Goal: Information Seeking & Learning: Learn about a topic

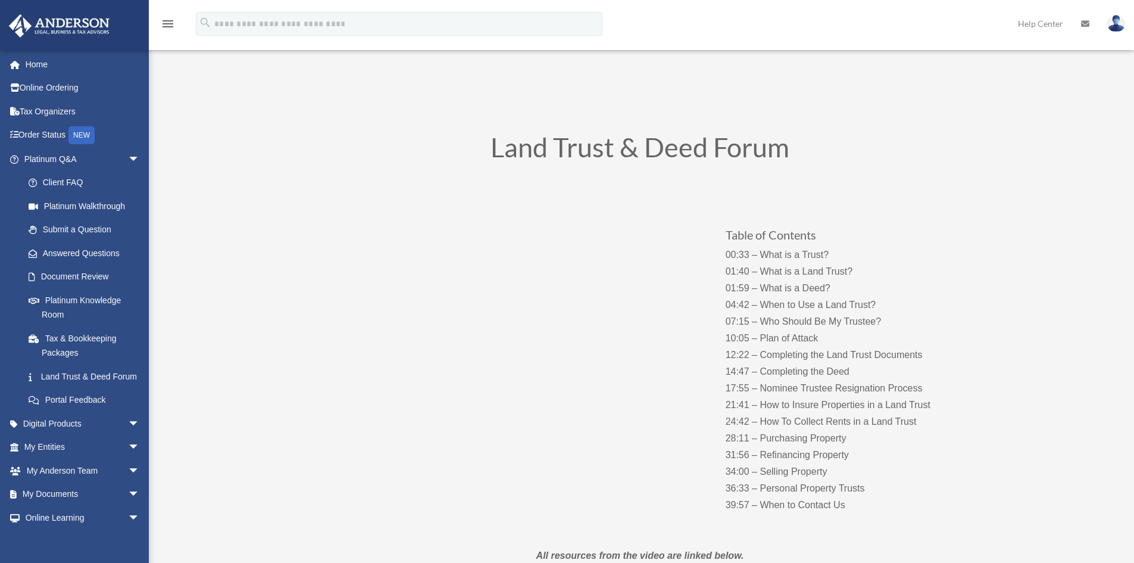
scroll to position [29, 0]
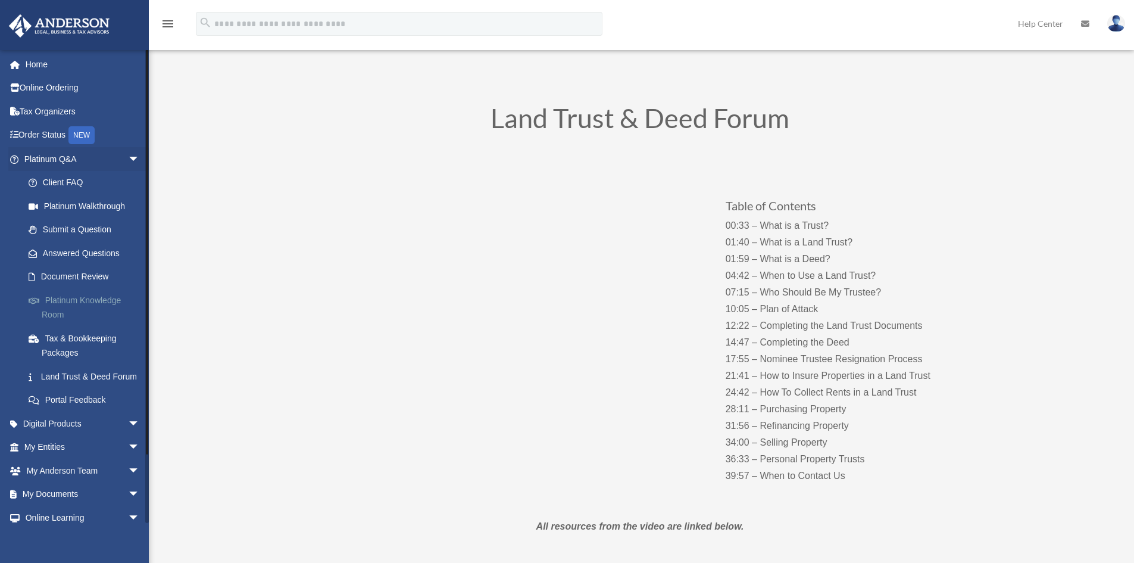
click at [75, 301] on link "Platinum Knowledge Room" at bounding box center [87, 307] width 141 height 38
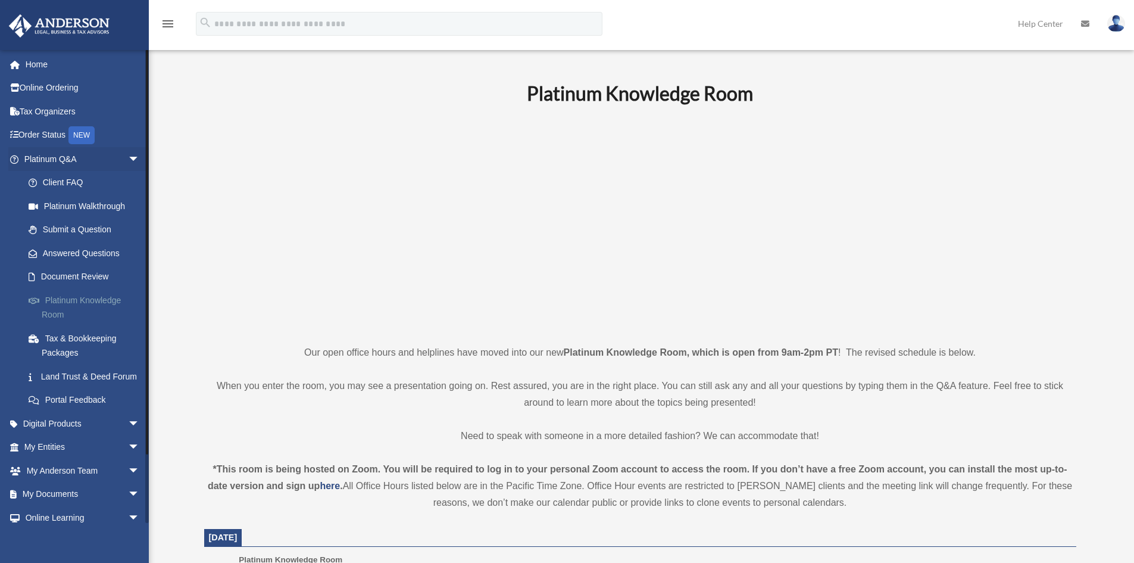
click at [83, 298] on link "Platinum Knowledge Room" at bounding box center [87, 307] width 141 height 38
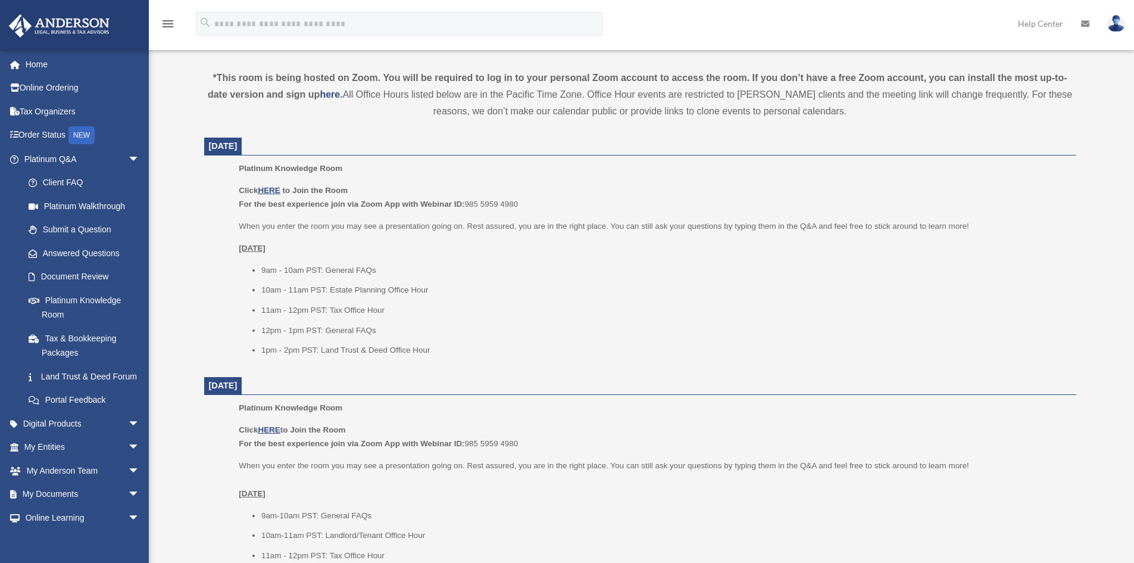
scroll to position [411, 0]
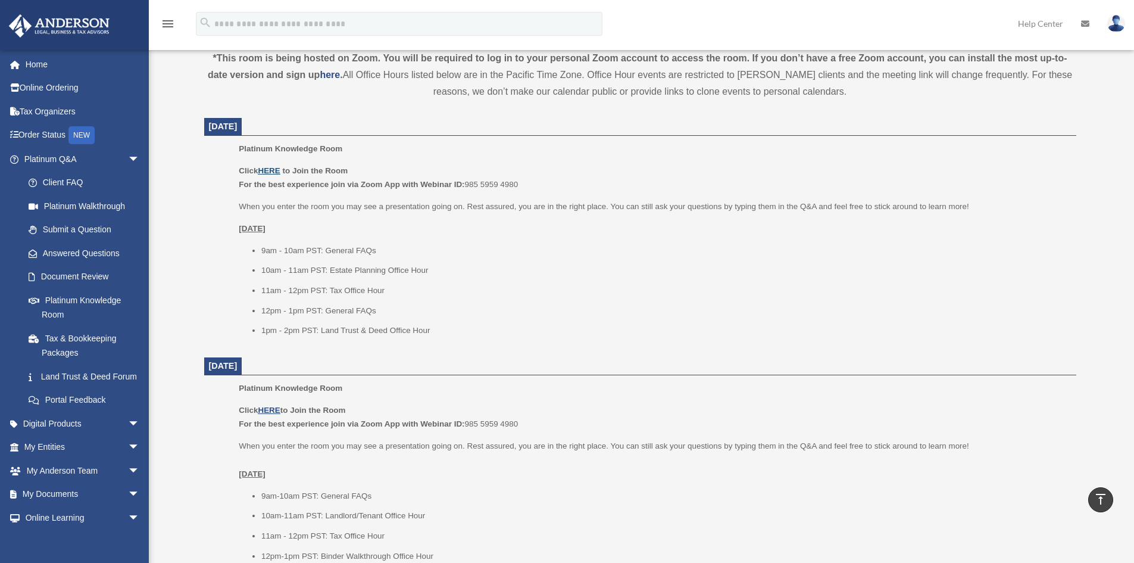
click at [270, 171] on u "HERE" at bounding box center [269, 170] width 22 height 9
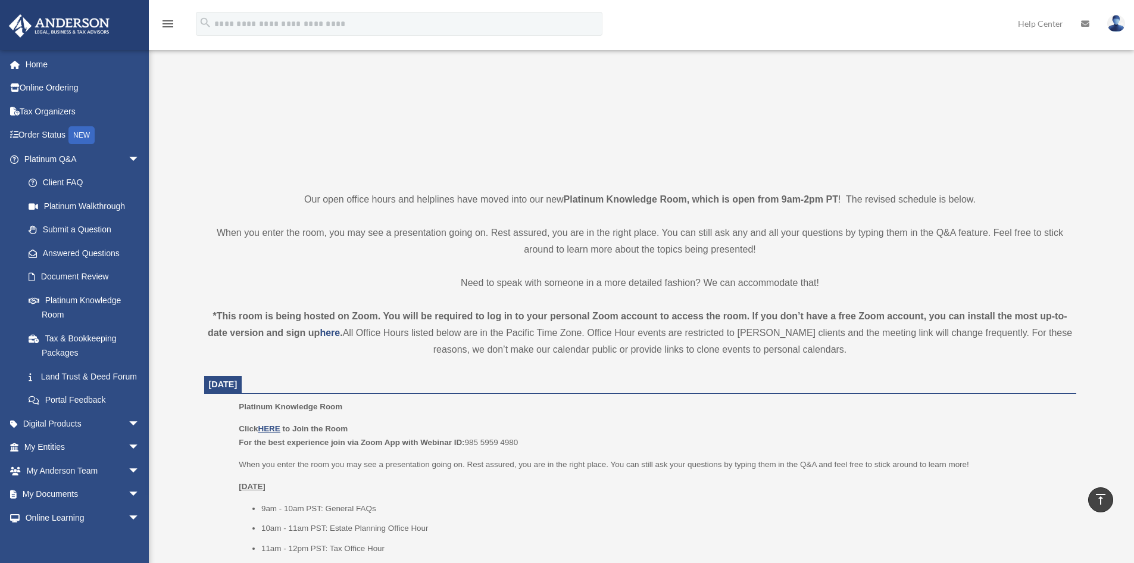
scroll to position [151, 0]
click at [63, 201] on link "Platinum Walkthrough" at bounding box center [87, 206] width 141 height 24
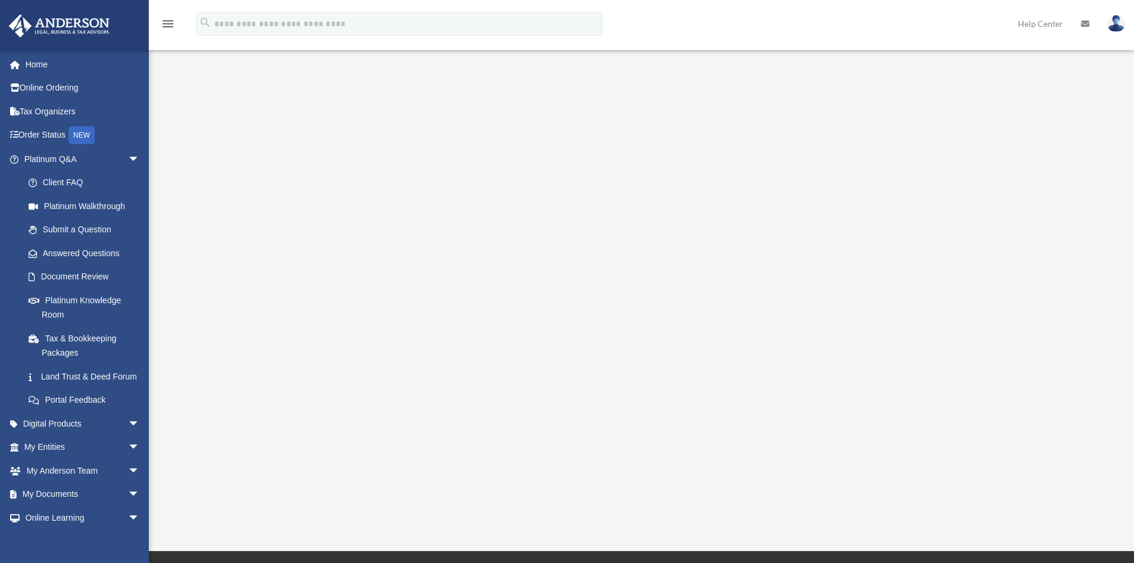
click at [1081, 96] on div "<span data-mce-type="bookmark" style="display: inline-block; width: 0px; overfl…" at bounding box center [640, 285] width 890 height 411
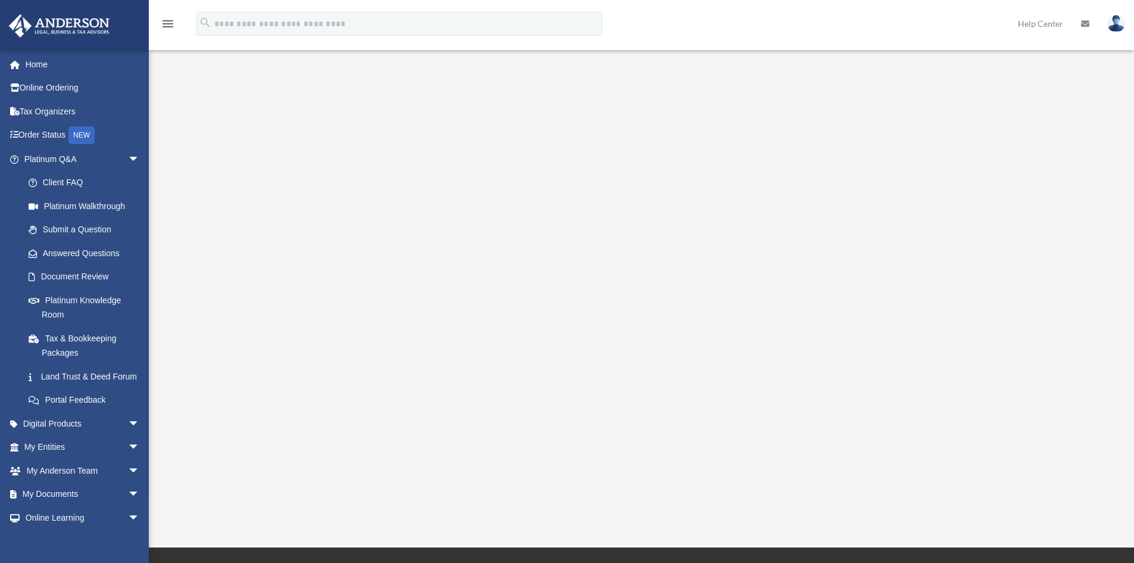
scroll to position [2, 0]
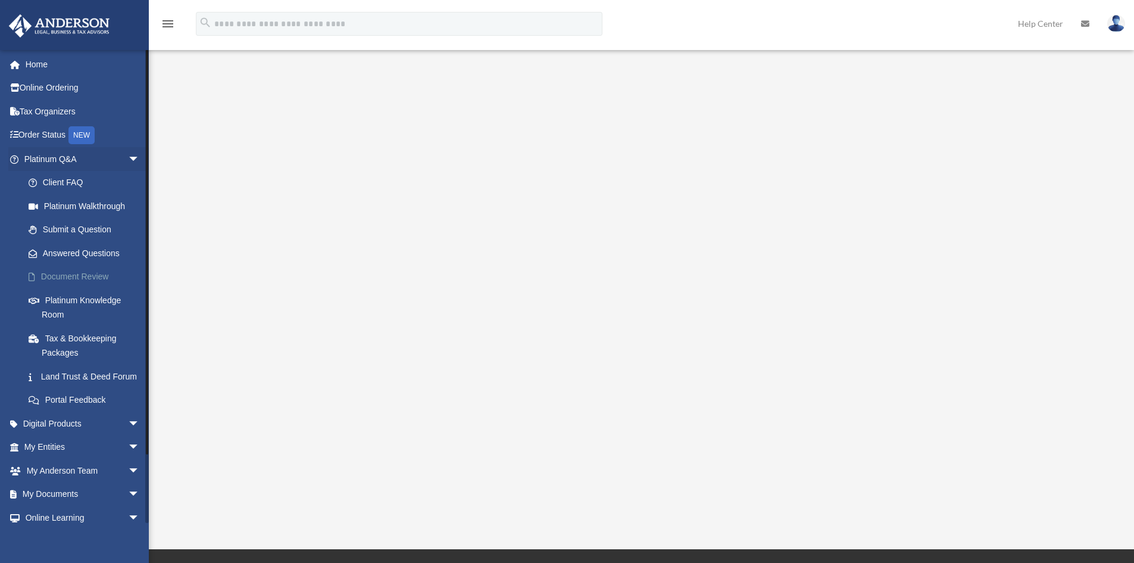
click at [73, 276] on link "Document Review" at bounding box center [87, 277] width 141 height 24
click at [44, 60] on link "Home" at bounding box center [82, 64] width 149 height 24
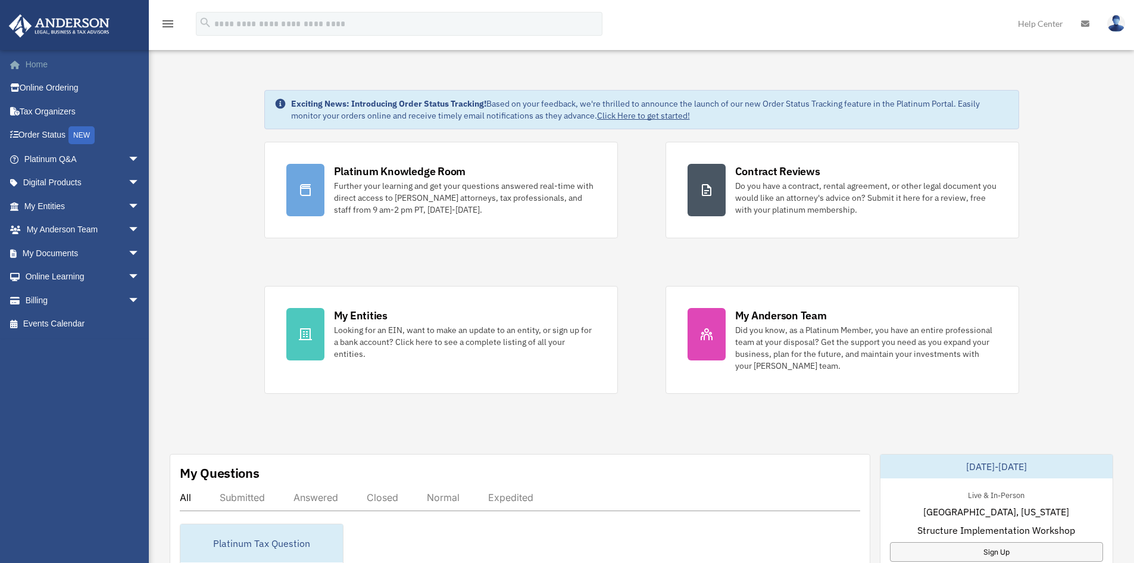
click at [46, 63] on link "Home" at bounding box center [82, 64] width 149 height 24
click at [63, 255] on link "My Documents arrow_drop_down" at bounding box center [82, 253] width 149 height 24
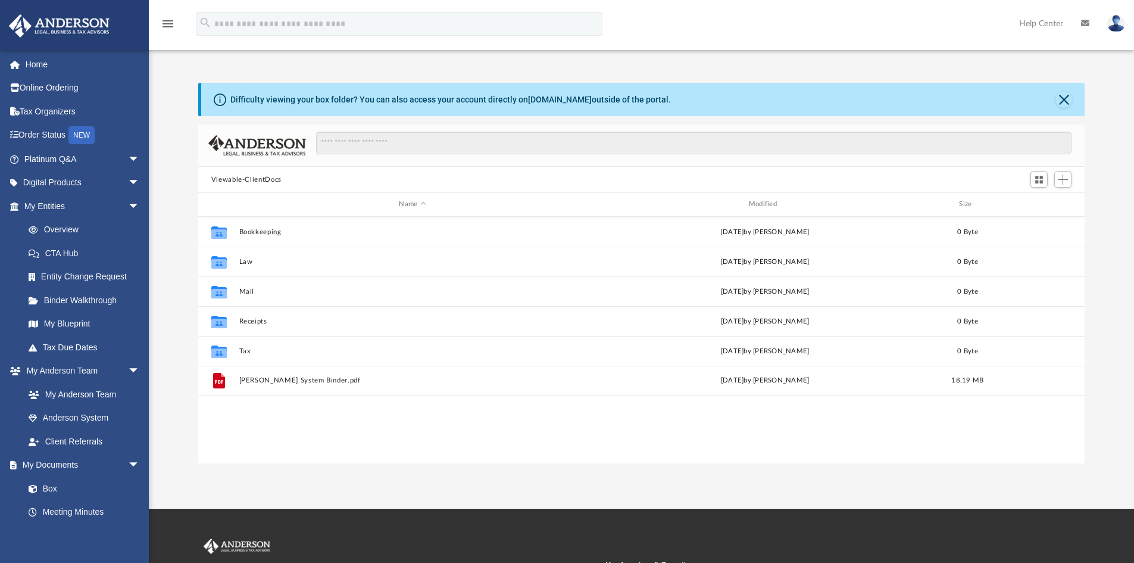
scroll to position [262, 878]
click at [93, 275] on link "Entity Change Request" at bounding box center [87, 277] width 141 height 24
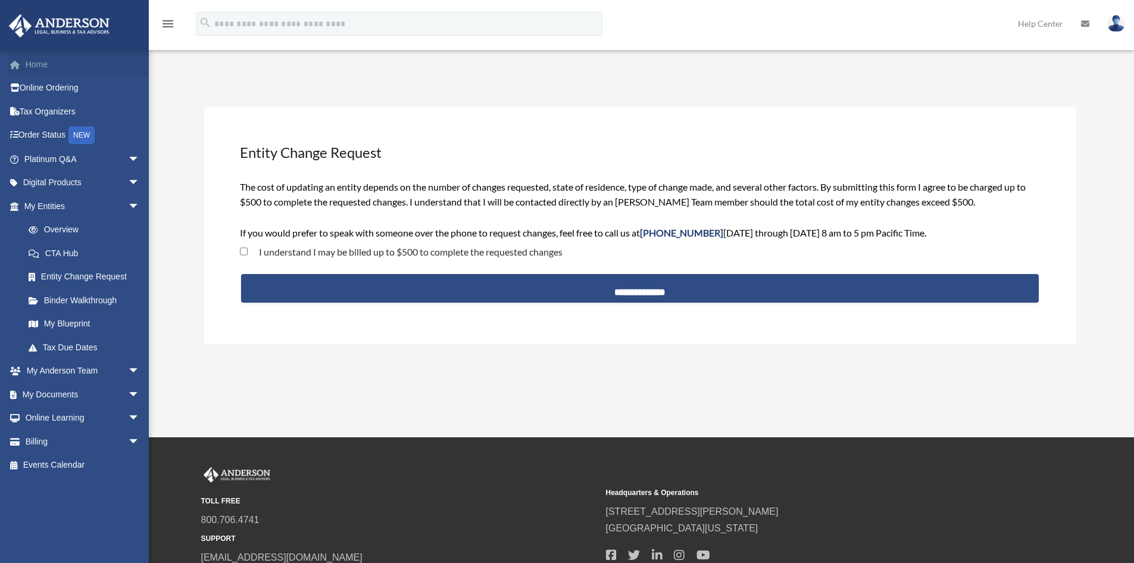
click at [45, 59] on link "Home" at bounding box center [82, 64] width 149 height 24
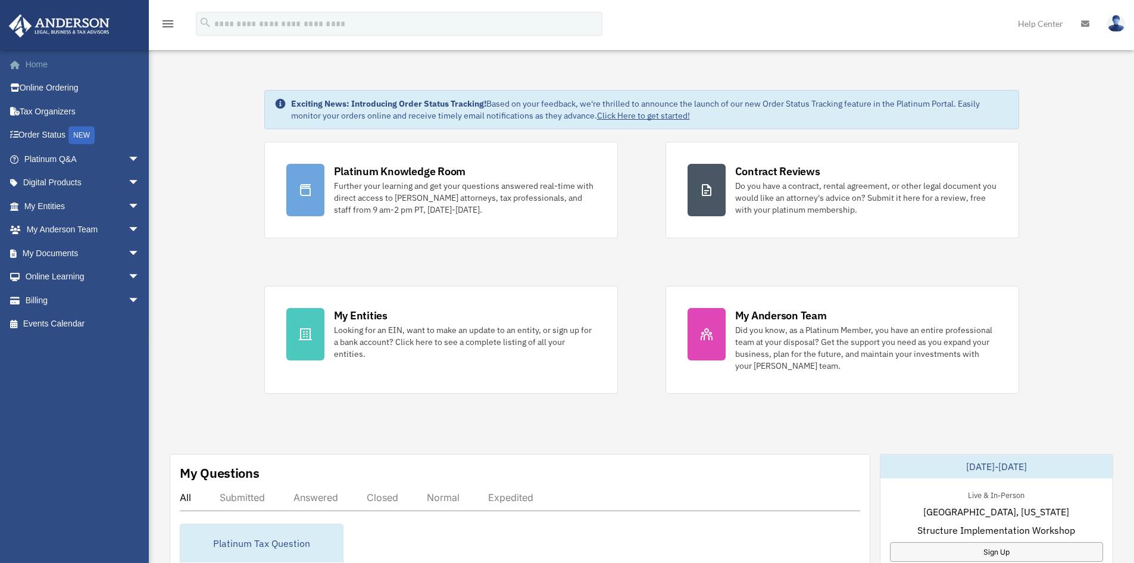
click at [41, 63] on link "Home" at bounding box center [82, 64] width 149 height 24
click at [128, 160] on span "arrow_drop_down" at bounding box center [140, 159] width 24 height 24
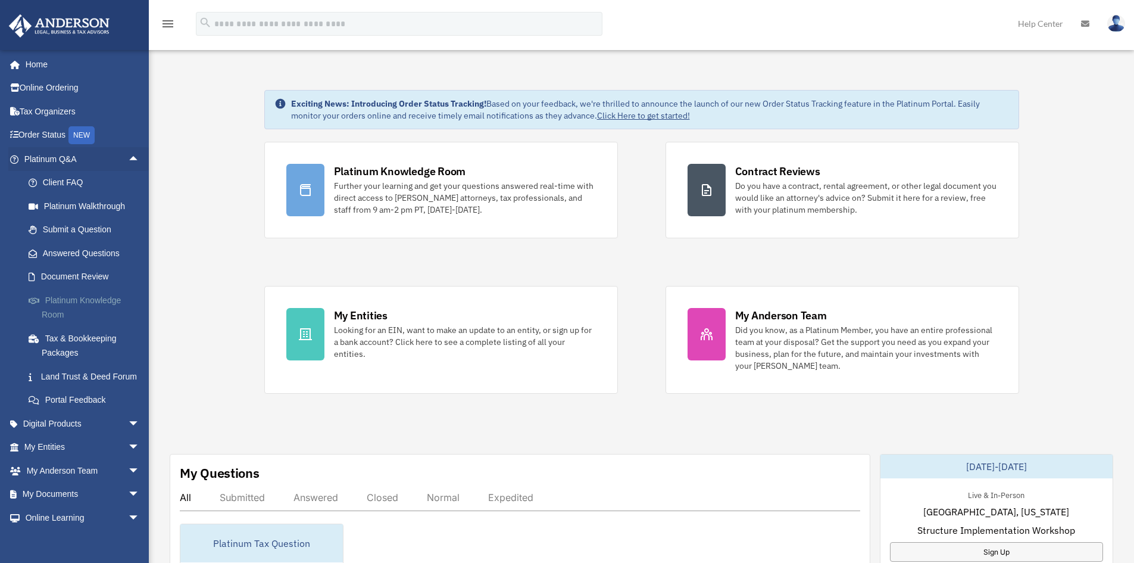
click at [116, 299] on link "Platinum Knowledge Room" at bounding box center [87, 307] width 141 height 38
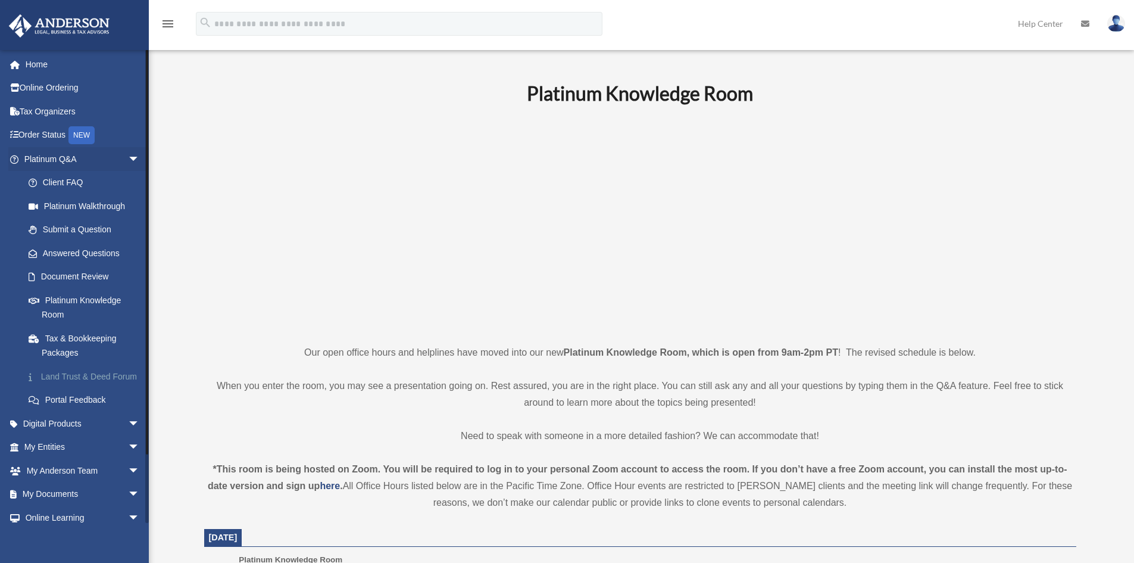
click at [72, 372] on link "Land Trust & Deed Forum" at bounding box center [87, 376] width 141 height 24
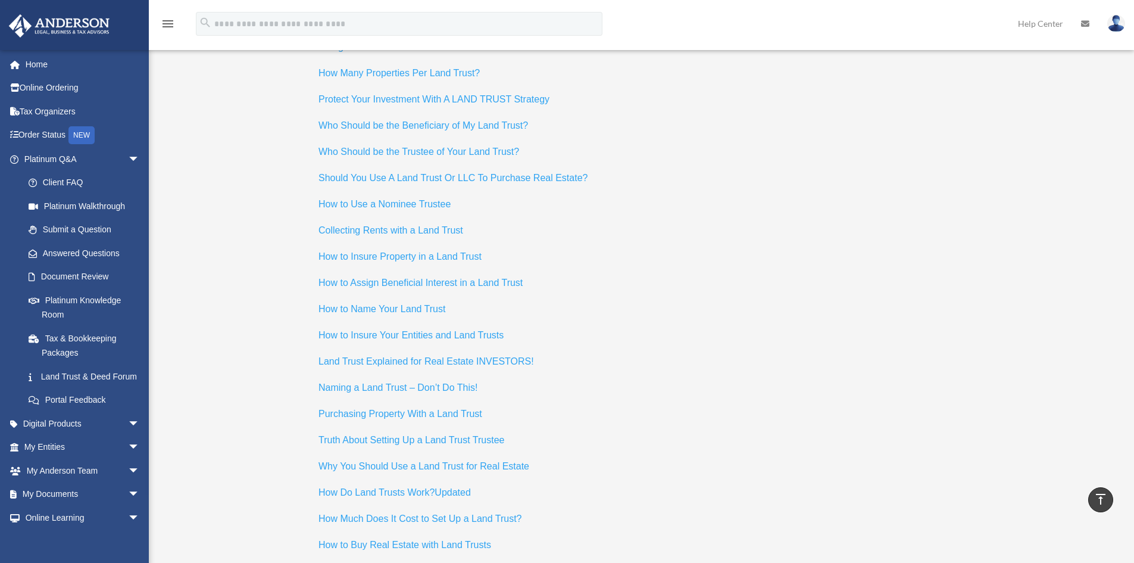
scroll to position [5308, 0]
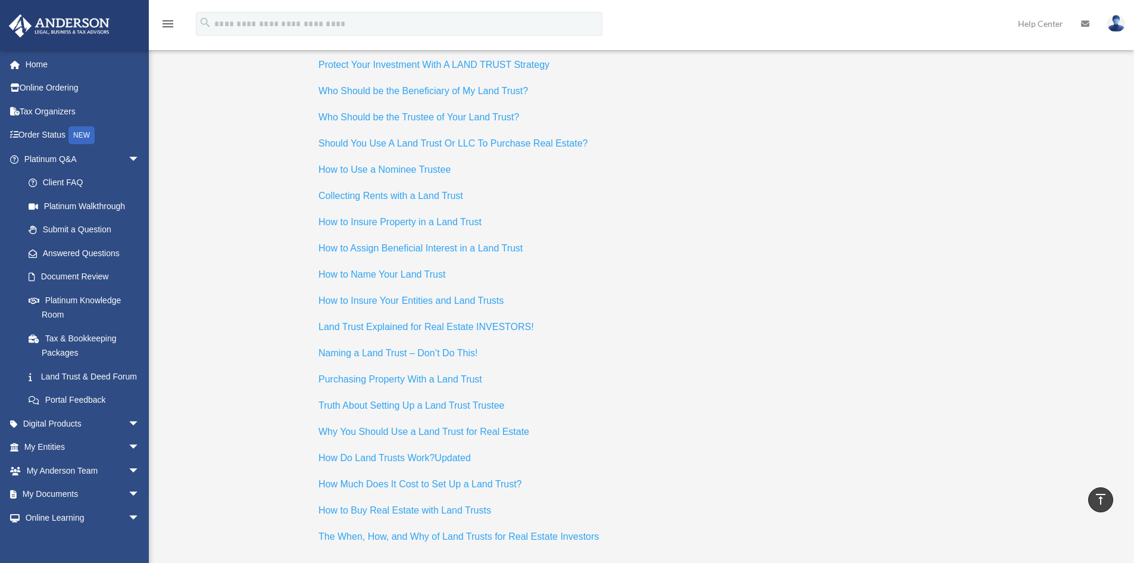
click at [369, 269] on span "How to Name Your Land Trust" at bounding box center [382, 274] width 127 height 10
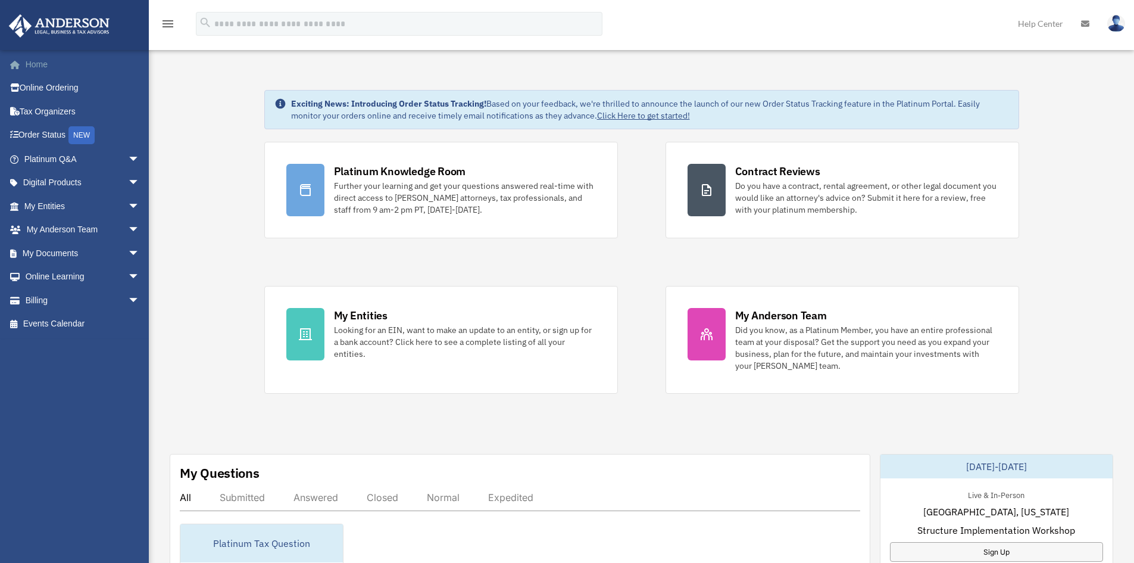
click at [36, 69] on link "Home" at bounding box center [82, 64] width 149 height 24
click at [45, 157] on link "Platinum Q&A arrow_drop_down" at bounding box center [82, 159] width 149 height 24
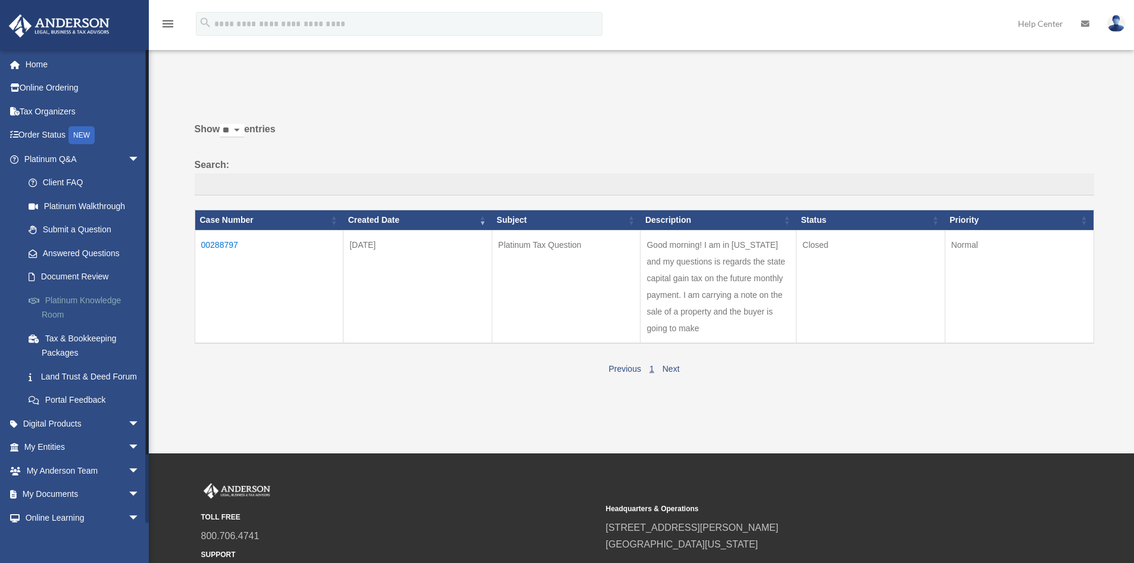
click at [102, 304] on link "Platinum Knowledge Room" at bounding box center [87, 307] width 141 height 38
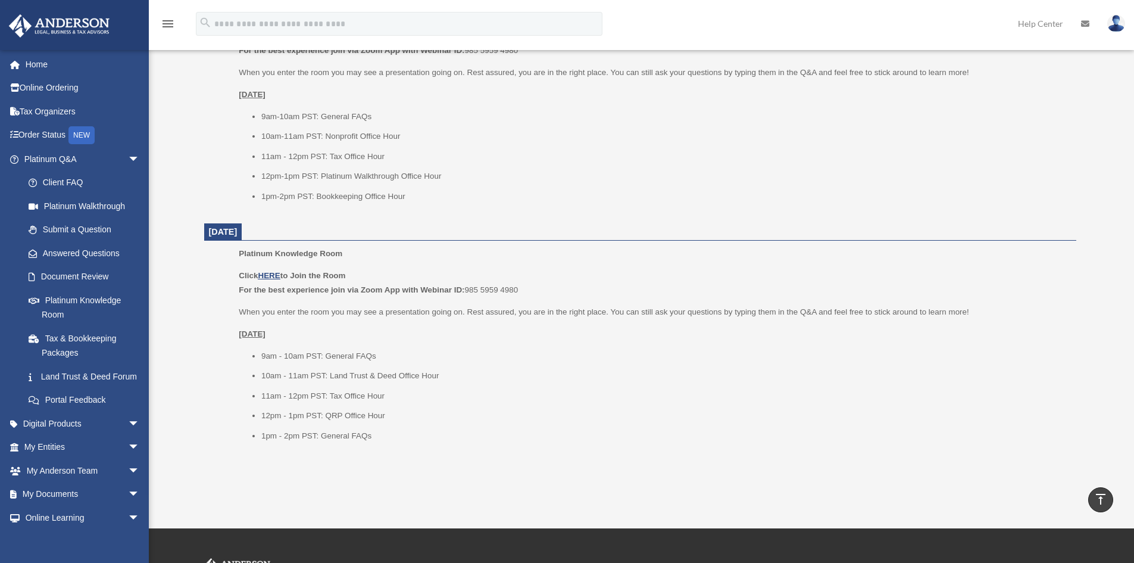
scroll to position [1267, 0]
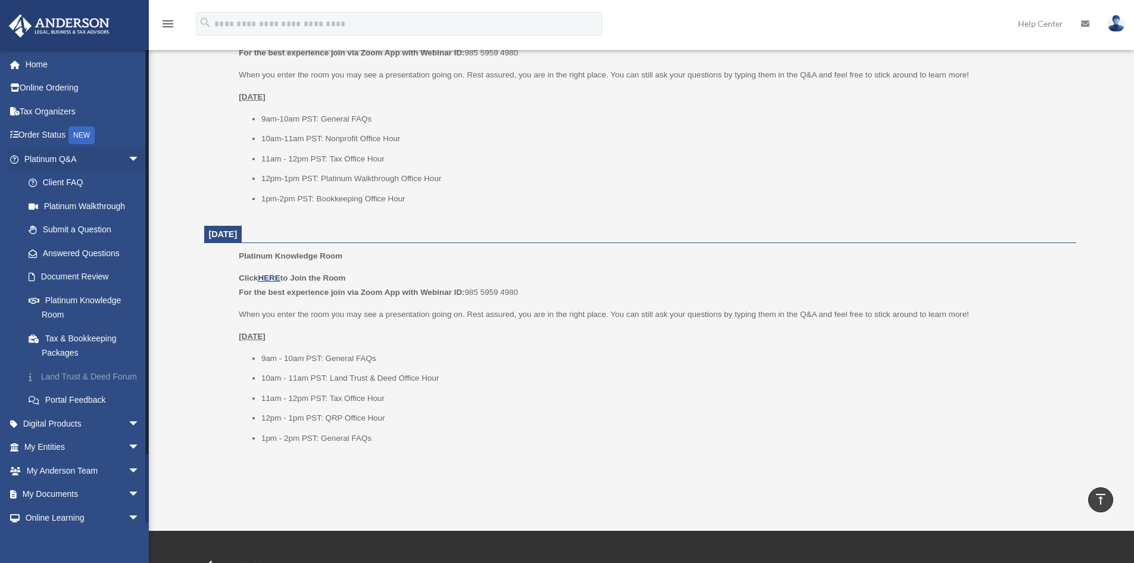
click at [74, 376] on link "Land Trust & Deed Forum" at bounding box center [87, 376] width 141 height 24
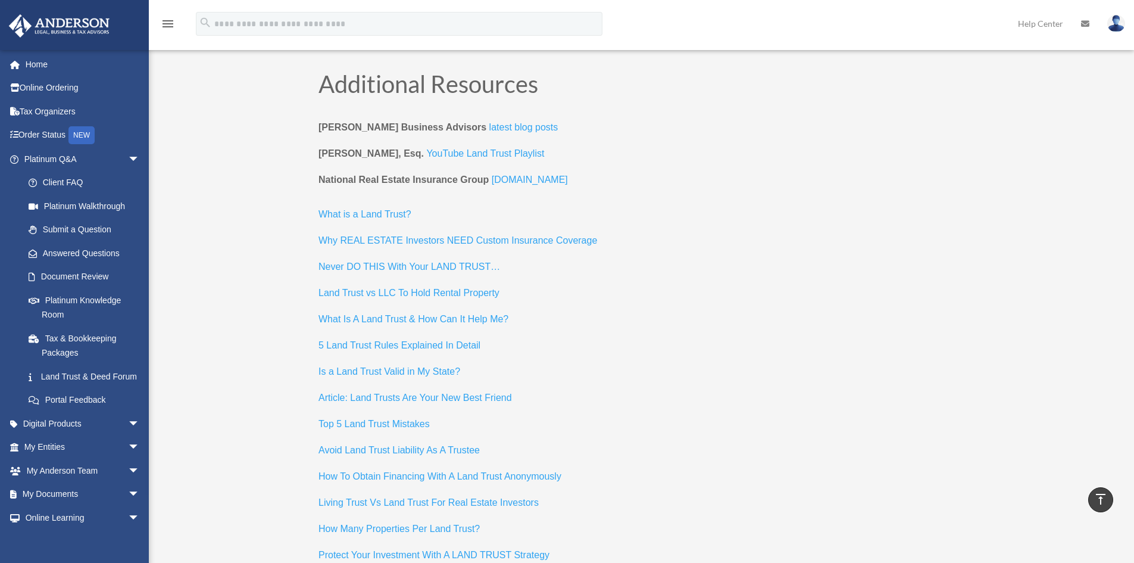
scroll to position [4811, 0]
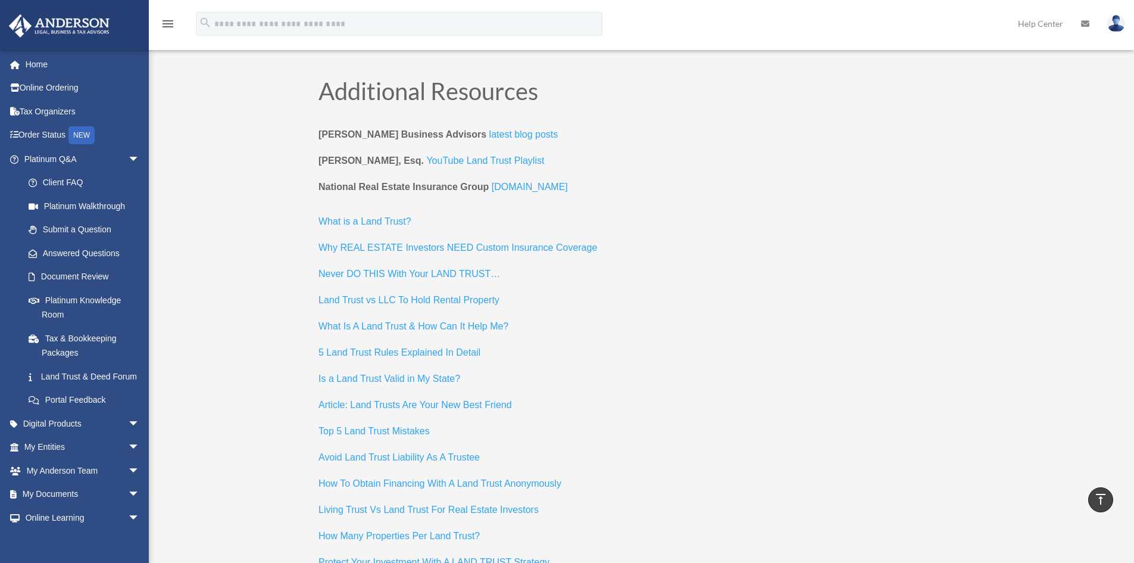
click at [404, 269] on span "Never DO THIS With Your LAND TRUST…" at bounding box center [410, 274] width 182 height 10
click at [510, 242] on span "Why REAL ESTATE Investors NEED Custom Insurance Coverage" at bounding box center [458, 247] width 279 height 10
